Goal: Information Seeking & Learning: Understand process/instructions

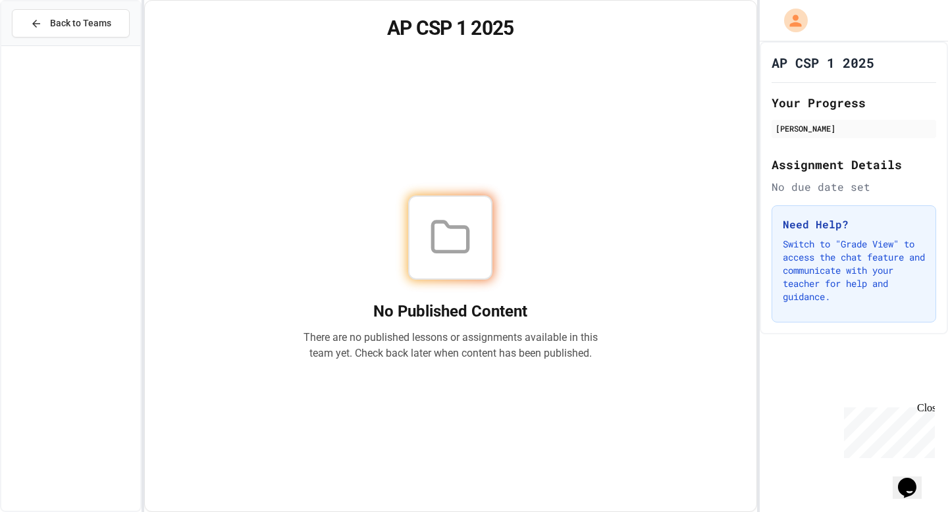
click at [932, 406] on div "Close" at bounding box center [925, 410] width 16 height 16
click at [905, 478] on icon "Chat widget" at bounding box center [907, 488] width 18 height 20
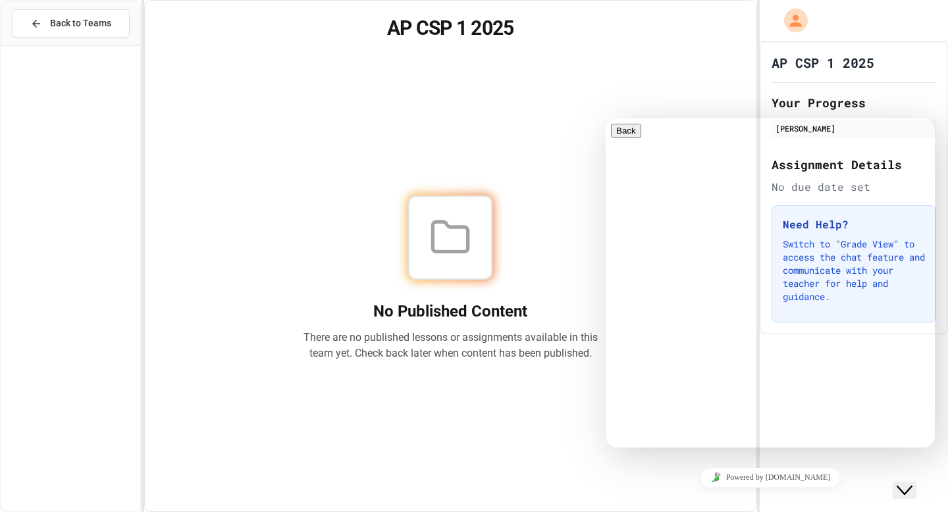
click at [912, 483] on icon "Close Chat This icon closes the chat window." at bounding box center [905, 491] width 16 height 16
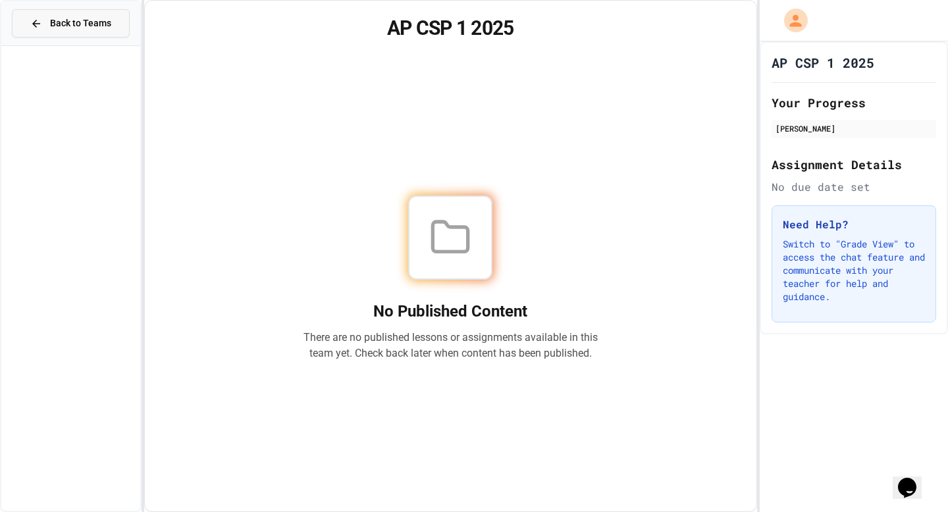
click at [117, 31] on button "Back to Teams" at bounding box center [71, 23] width 118 height 28
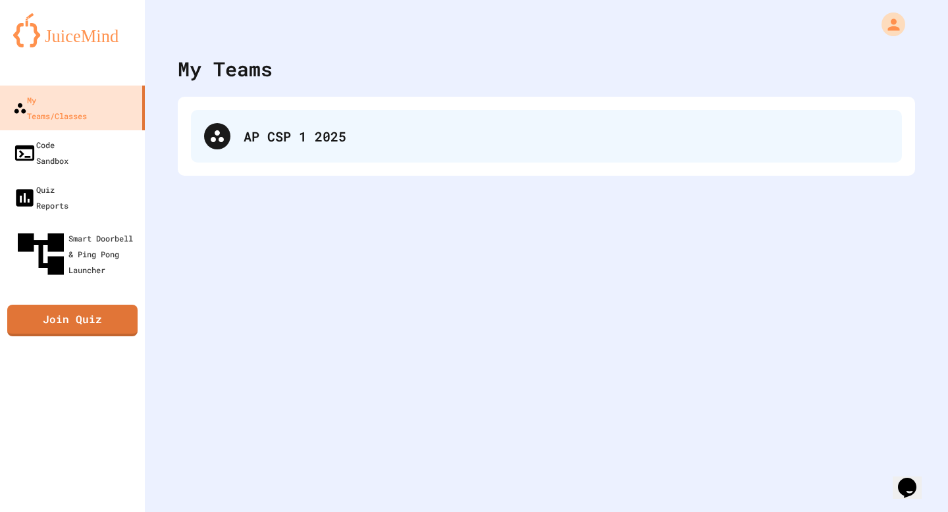
click at [340, 137] on div "AP CSP 1 2025" at bounding box center [566, 136] width 645 height 20
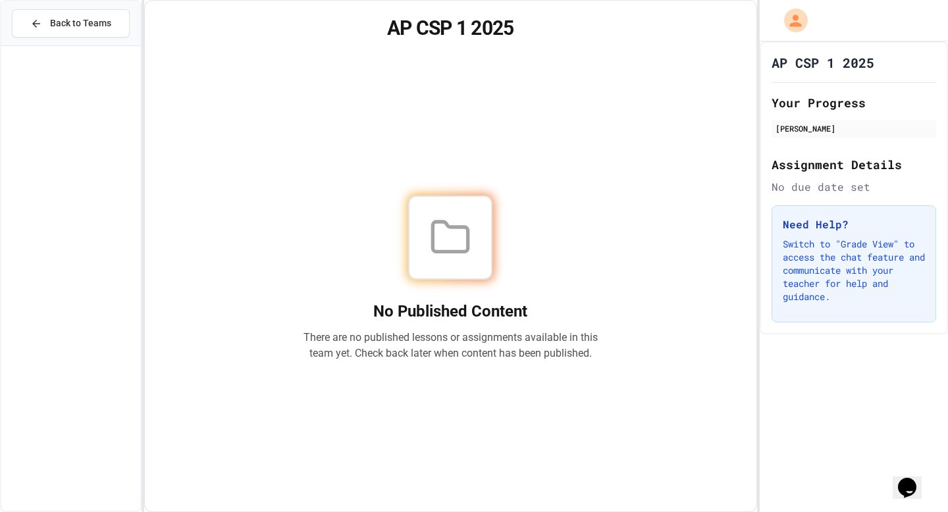
click at [470, 243] on icon at bounding box center [450, 238] width 42 height 42
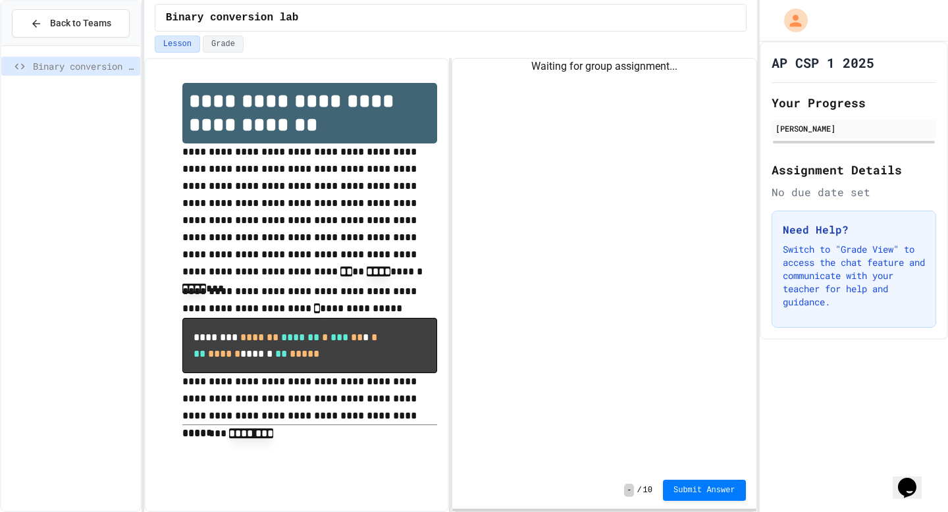
click at [264, 273] on p "**********" at bounding box center [309, 214] width 255 height 140
click at [610, 130] on div "Waiting for group assignment..." at bounding box center [603, 265] width 303 height 413
click at [226, 45] on button "Grade" at bounding box center [223, 44] width 41 height 17
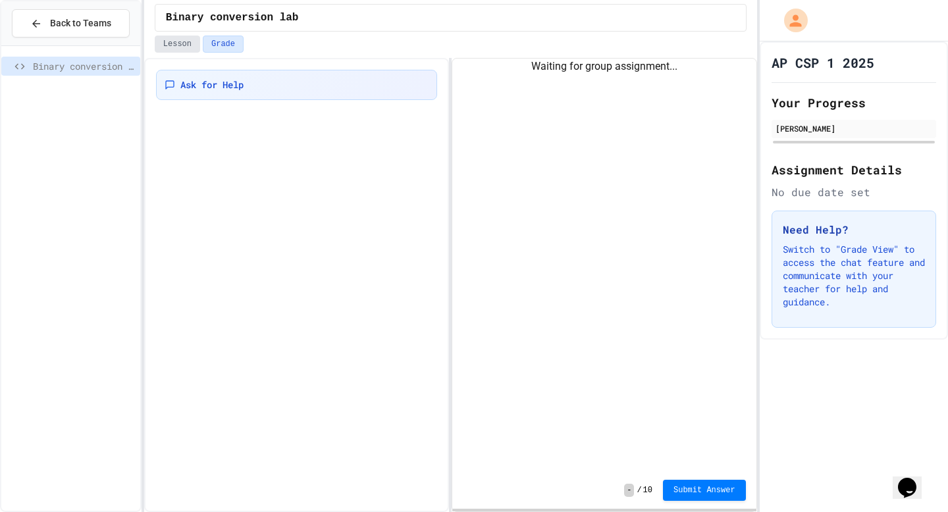
click at [176, 51] on button "Lesson" at bounding box center [177, 44] width 45 height 17
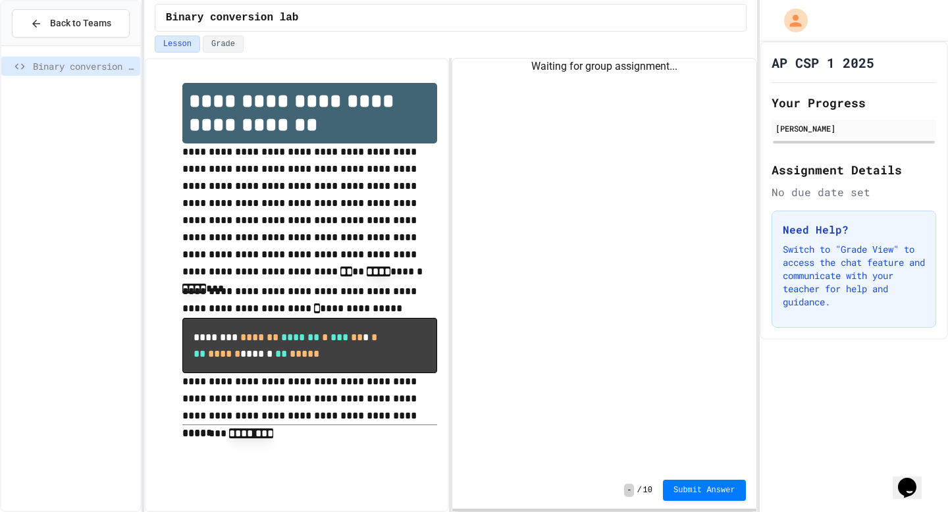
click at [615, 68] on div "Waiting for group assignment..." at bounding box center [603, 67] width 303 height 16
click at [316, 380] on p "**********" at bounding box center [309, 398] width 255 height 51
drag, startPoint x: 316, startPoint y: 365, endPoint x: 328, endPoint y: 317, distance: 49.5
click at [328, 317] on div "**********" at bounding box center [309, 263] width 255 height 361
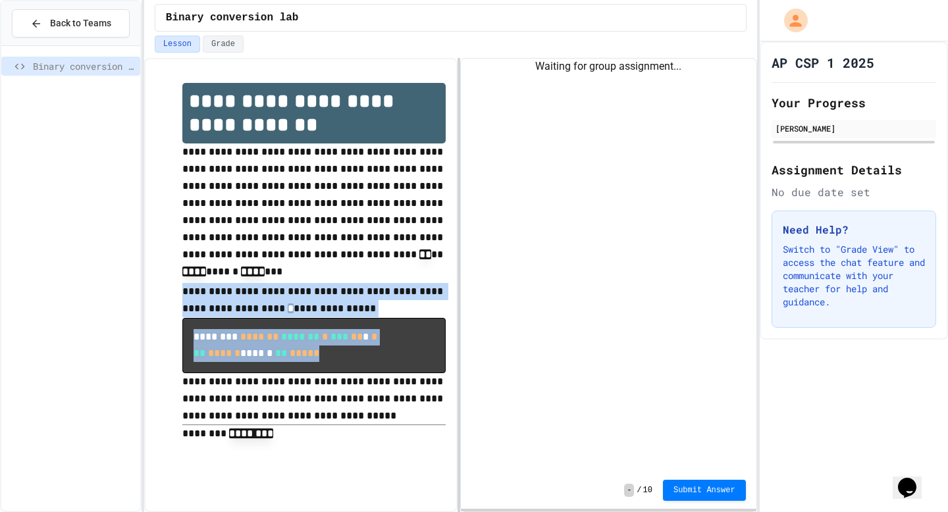
click at [459, 315] on div at bounding box center [459, 285] width 3 height 454
click at [569, 314] on div "Waiting for group assignment..." at bounding box center [608, 265] width 295 height 413
